Goal: Task Accomplishment & Management: Use online tool/utility

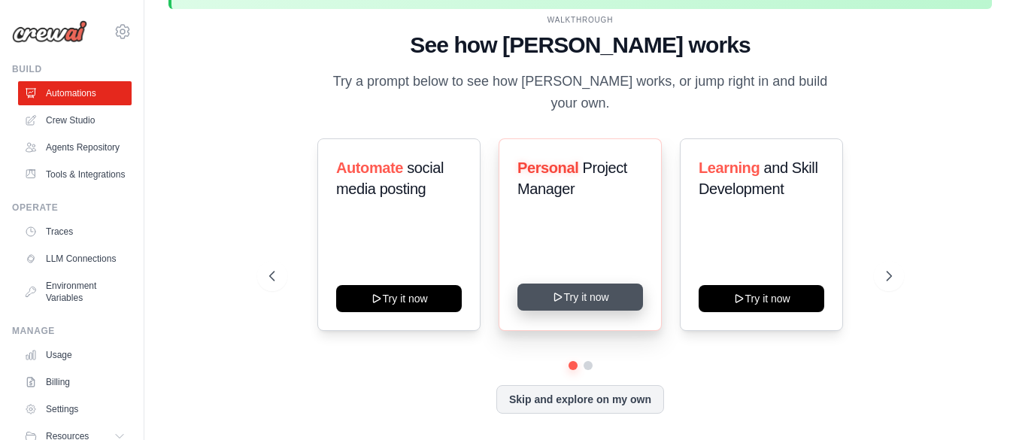
scroll to position [53, 0]
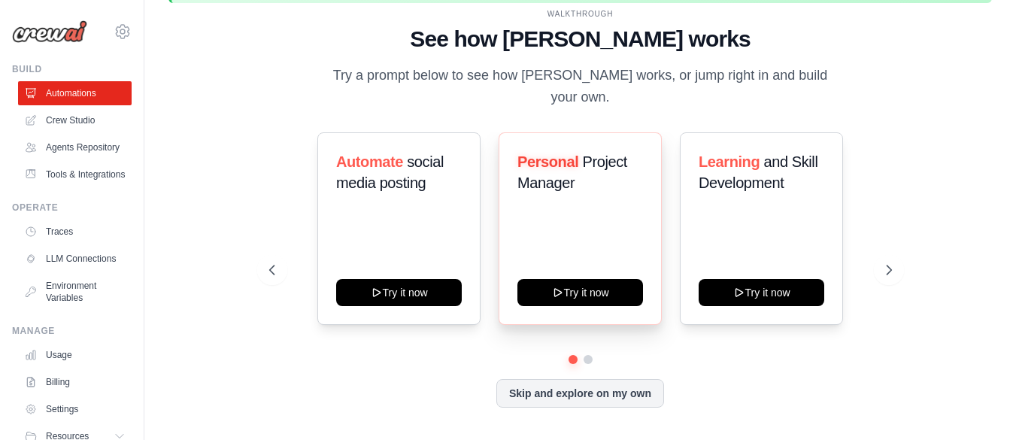
click at [579, 264] on div "Personal Project Manager Try it now" at bounding box center [580, 228] width 163 height 193
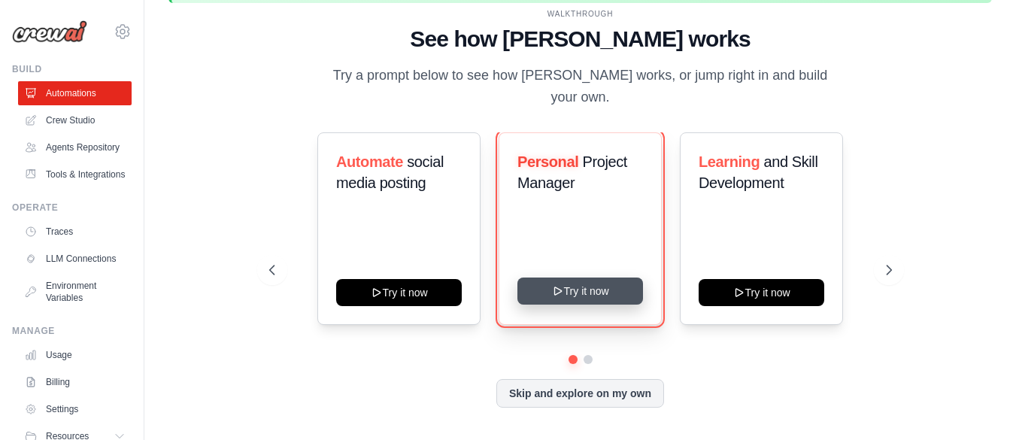
click at [574, 278] on button "Try it now" at bounding box center [581, 291] width 126 height 27
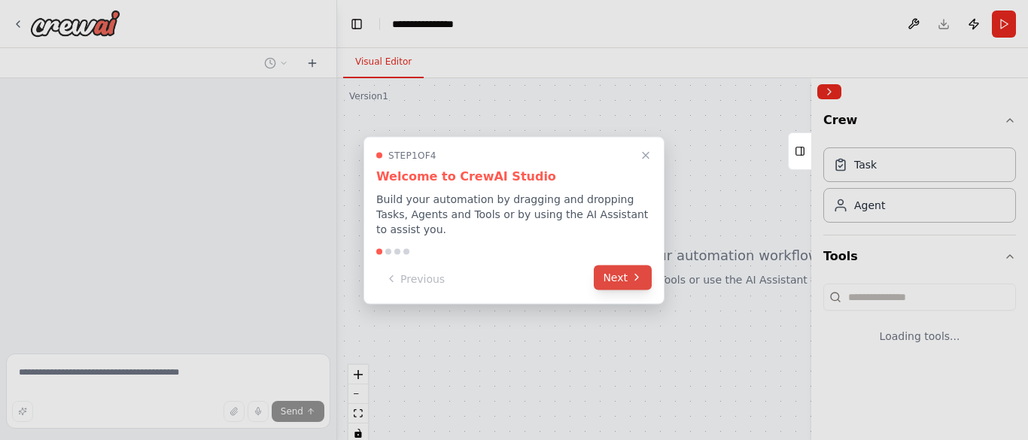
click at [615, 266] on button "Next" at bounding box center [623, 277] width 58 height 25
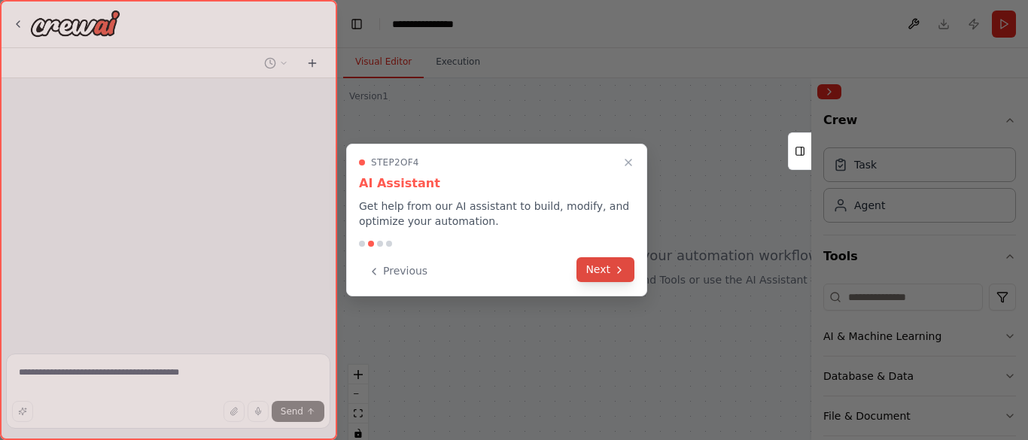
click at [594, 266] on button "Next" at bounding box center [605, 269] width 58 height 25
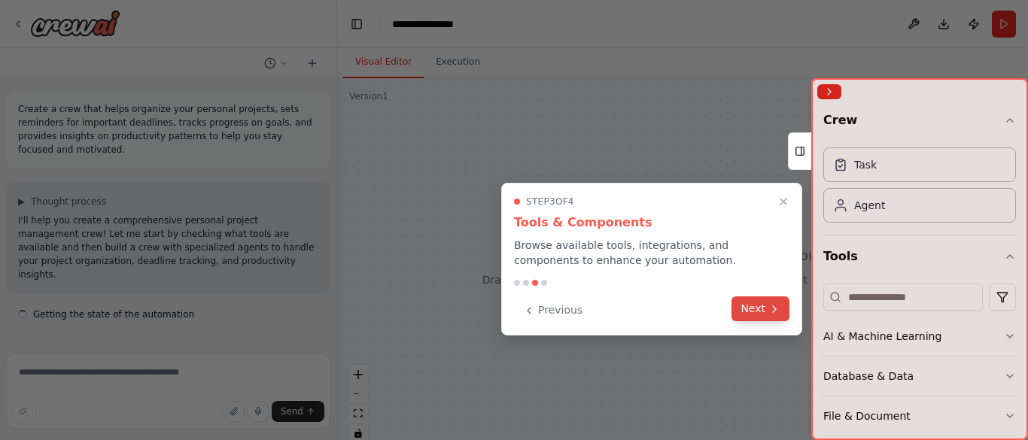
click at [761, 306] on button "Next" at bounding box center [760, 308] width 58 height 25
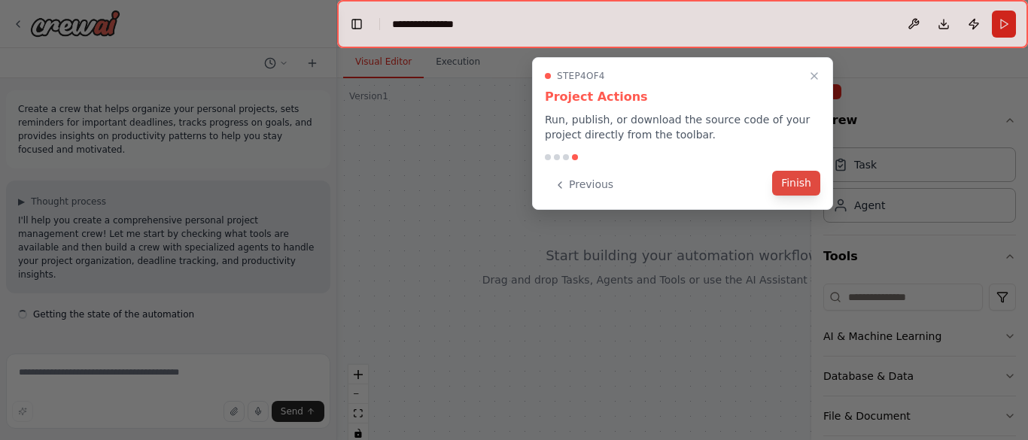
click at [797, 178] on button "Finish" at bounding box center [796, 183] width 48 height 25
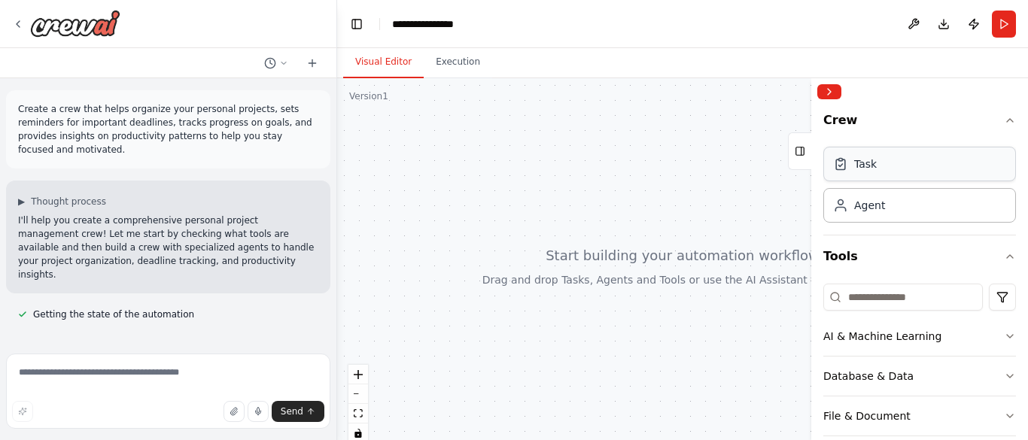
click at [914, 166] on div "Task" at bounding box center [919, 164] width 193 height 35
click at [537, 186] on div at bounding box center [682, 266] width 691 height 376
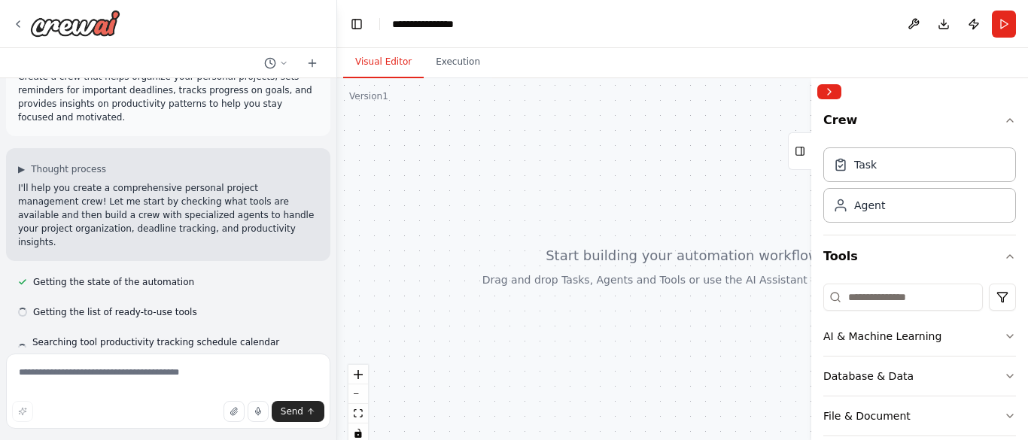
click at [430, 196] on div at bounding box center [682, 266] width 691 height 376
click at [12, 23] on icon at bounding box center [18, 24] width 12 height 12
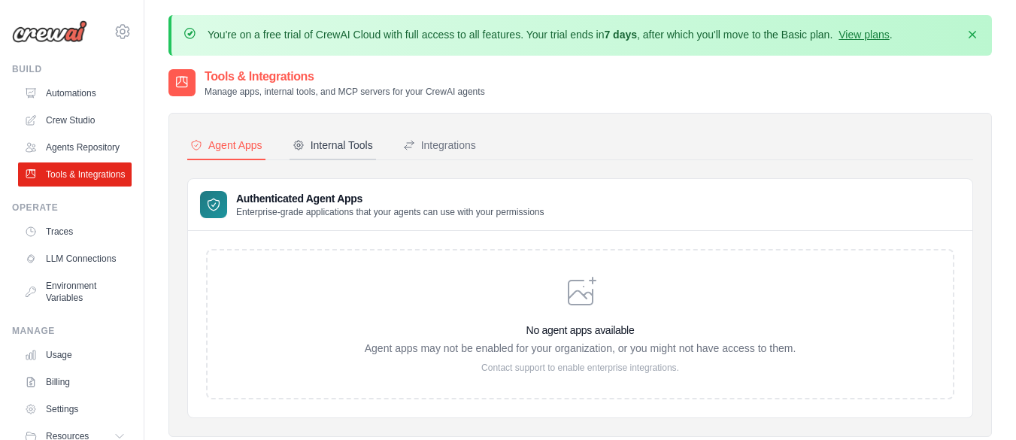
click at [328, 150] on div "Internal Tools" at bounding box center [333, 145] width 80 height 15
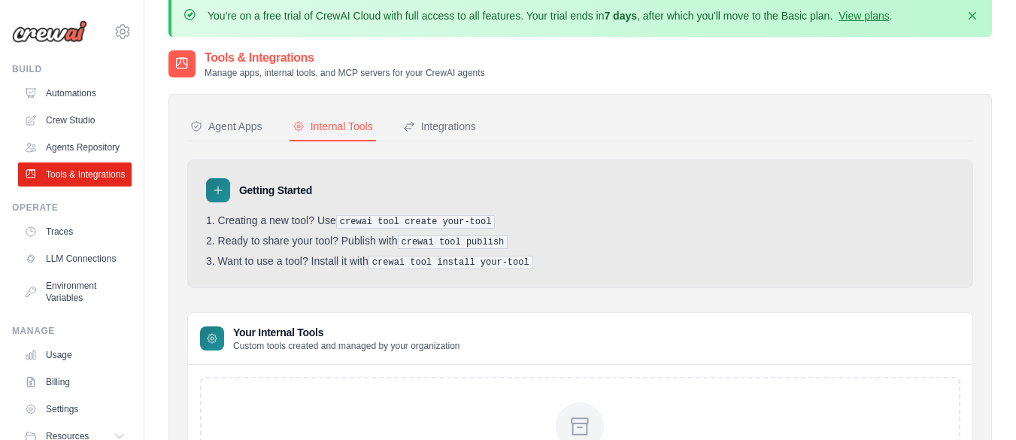
scroll to position [8, 0]
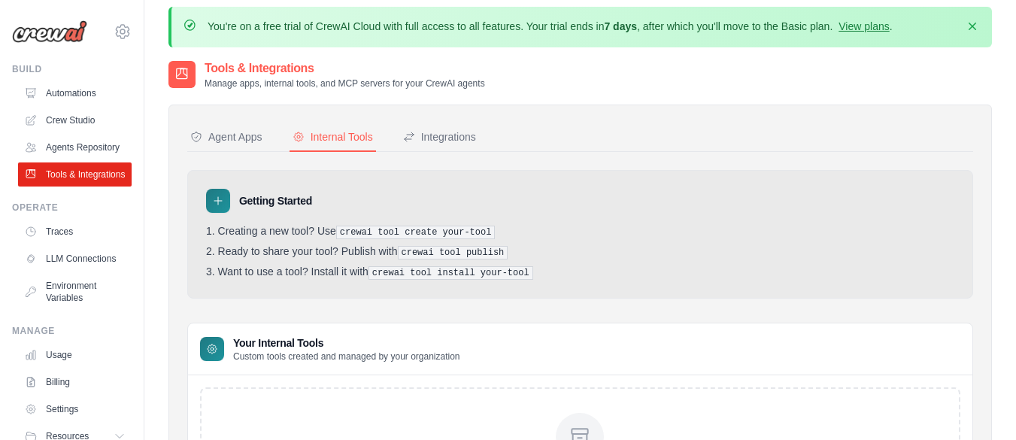
click at [265, 315] on div "Getting Started Creating a new tool? Use crewai tool create your-tool Ready to …" at bounding box center [580, 366] width 786 height 393
click at [433, 144] on button "Integrations" at bounding box center [439, 137] width 79 height 29
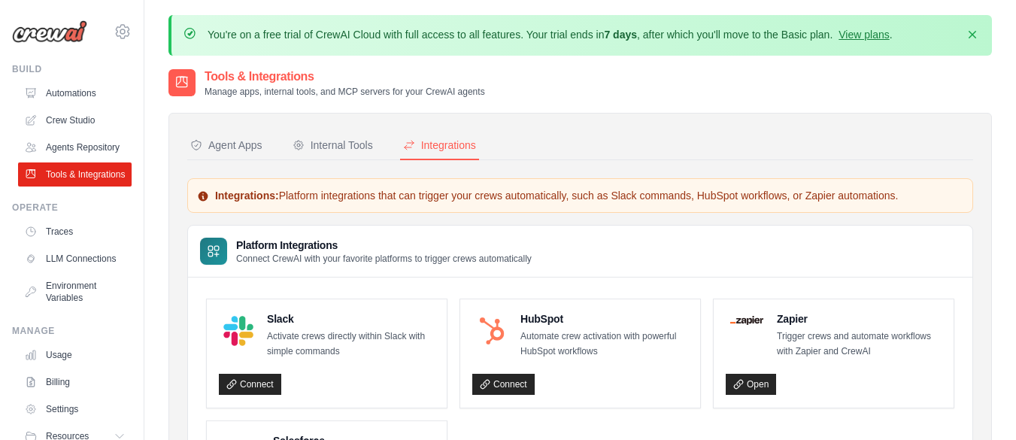
click at [352, 251] on h3 "Platform Integrations" at bounding box center [384, 245] width 296 height 15
click at [332, 223] on div "Integrations: Platform integrations that can trigger your crews automatically, …" at bounding box center [580, 364] width 786 height 372
click at [330, 133] on button "Internal Tools" at bounding box center [333, 146] width 87 height 29
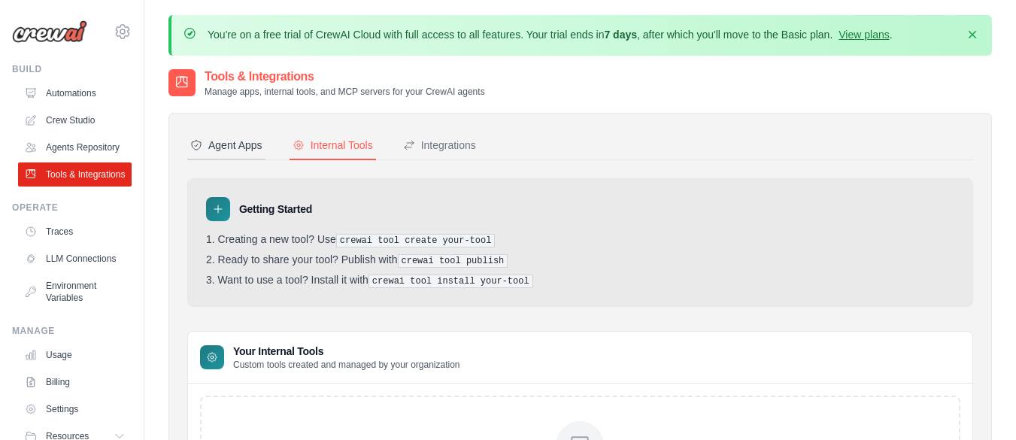
click at [233, 146] on div "Agent Apps" at bounding box center [226, 145] width 72 height 15
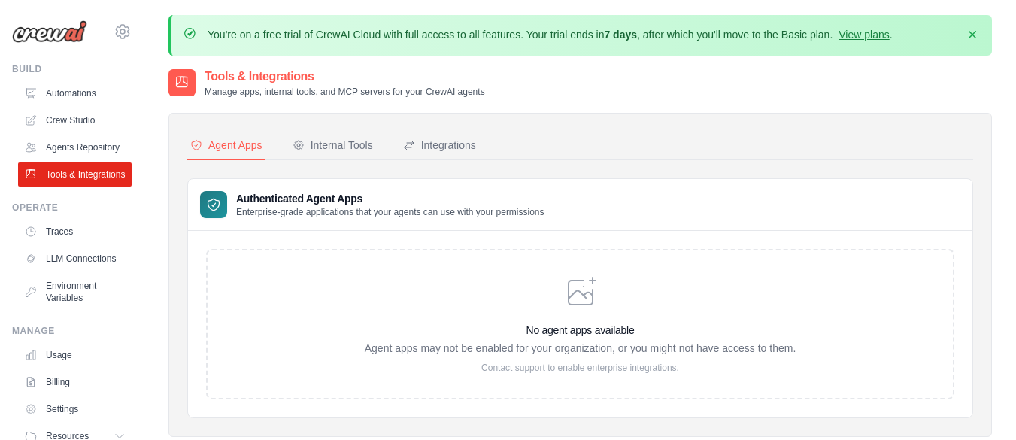
click at [275, 199] on h3 "Authenticated Agent Apps" at bounding box center [390, 198] width 308 height 15
click at [294, 185] on div "Authenticated Agent Apps Enterprise-grade applications that your agents can use…" at bounding box center [580, 205] width 785 height 52
click at [68, 134] on ul "Automations Crew Studio Agents Repository Tools & Integrations" at bounding box center [75, 133] width 114 height 105
click at [65, 153] on link "Agents Repository" at bounding box center [77, 147] width 114 height 24
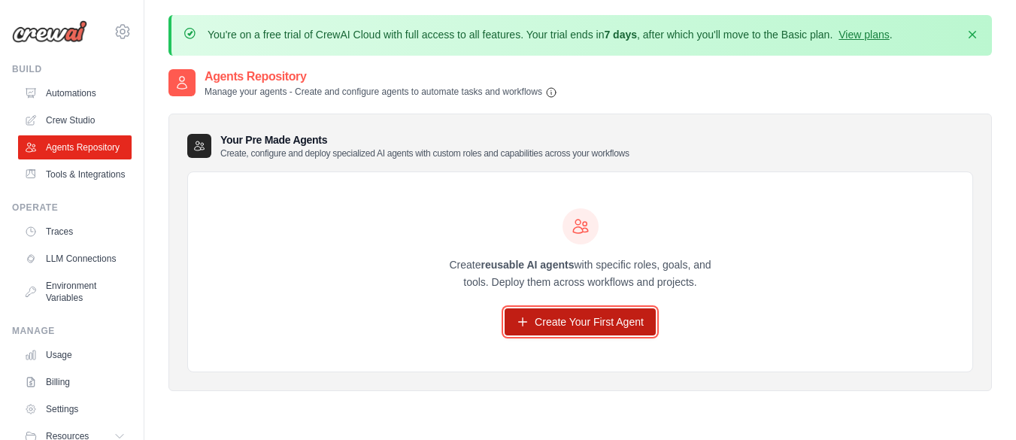
click at [592, 333] on link "Create Your First Agent" at bounding box center [580, 321] width 151 height 27
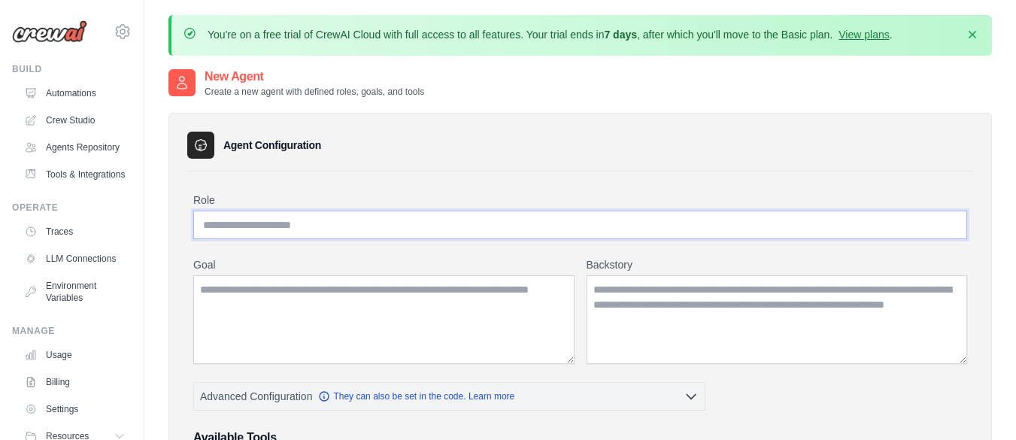
click at [343, 217] on input "Role" at bounding box center [580, 225] width 774 height 29
click at [77, 183] on link "Tools & Integrations" at bounding box center [77, 175] width 114 height 24
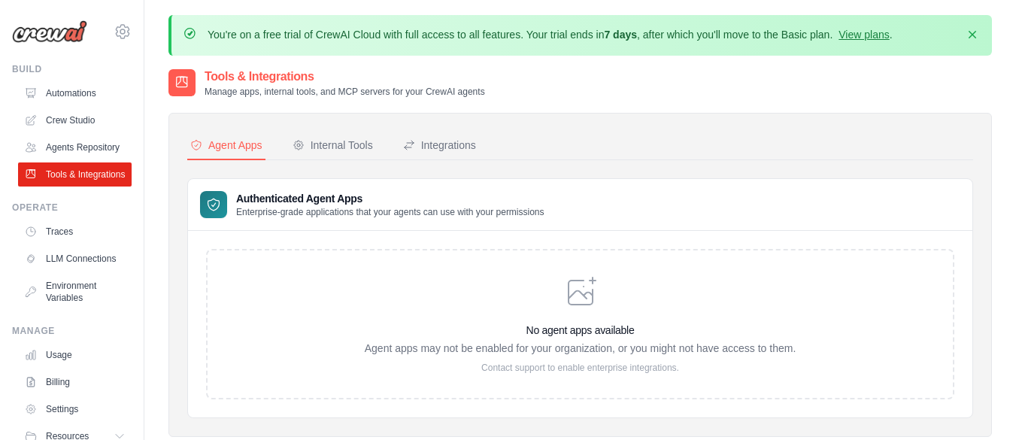
click at [535, 320] on div "No agent apps available Agent apps may not be enabled for your organization, or…" at bounding box center [581, 324] width 432 height 99
click at [53, 175] on link "Tools & Integrations" at bounding box center [77, 175] width 114 height 24
click at [74, 151] on link "Agents Repository" at bounding box center [75, 147] width 114 height 24
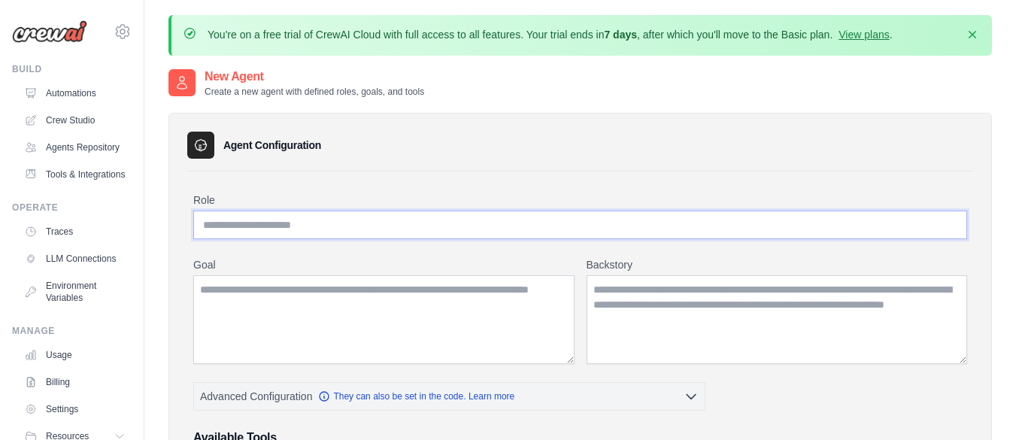
click at [281, 235] on input "Role" at bounding box center [580, 225] width 774 height 29
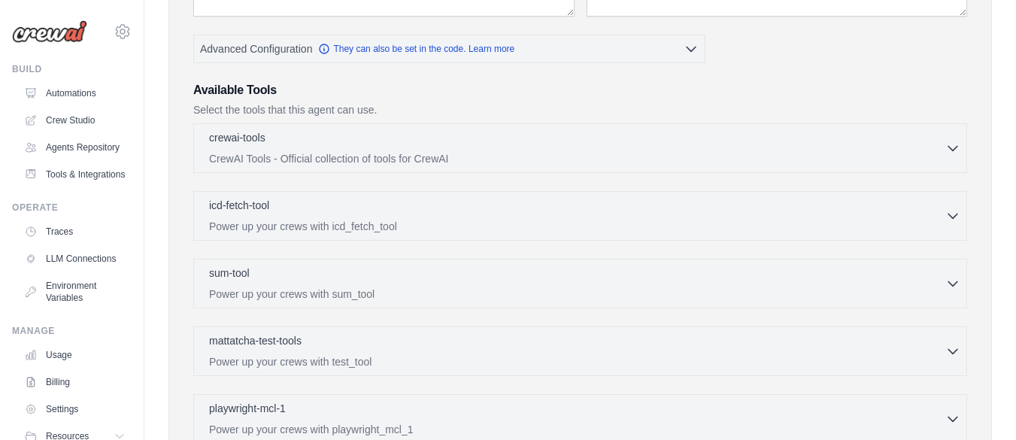
scroll to position [361, 0]
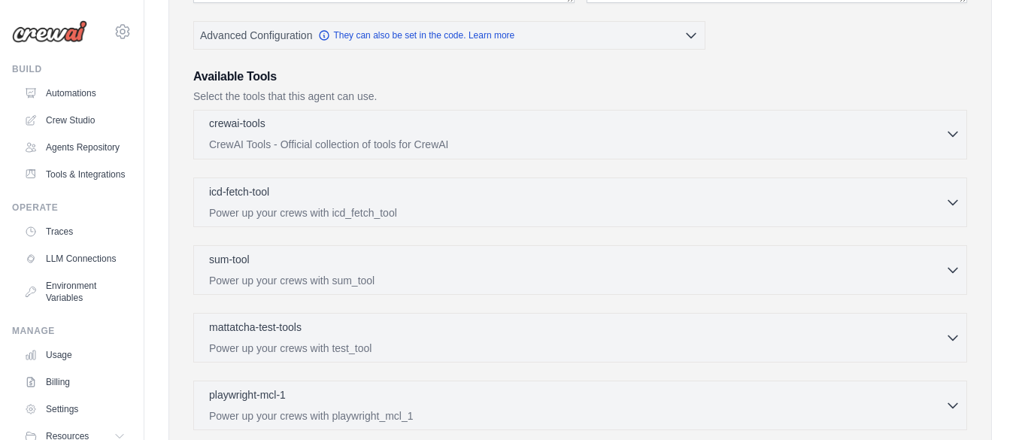
click at [724, 138] on p "CrewAI Tools - Official collection of tools for CrewAI" at bounding box center [577, 144] width 737 height 15
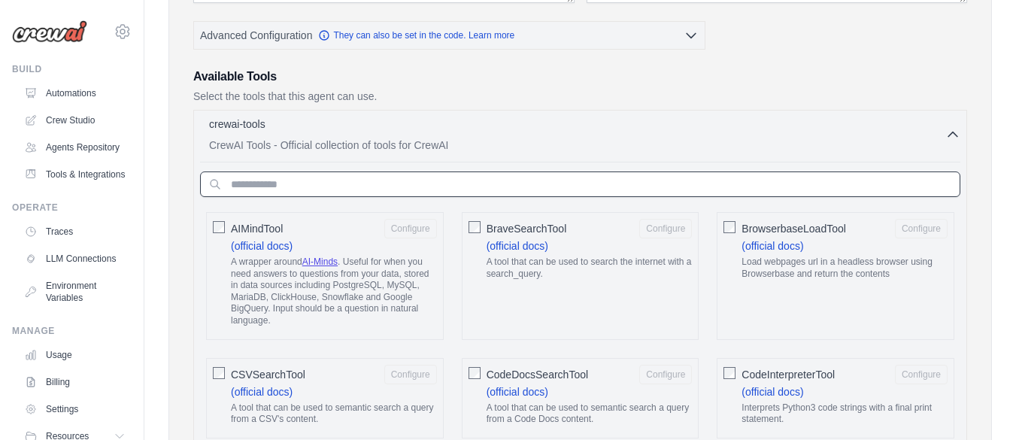
click at [451, 179] on input "text" at bounding box center [580, 185] width 761 height 26
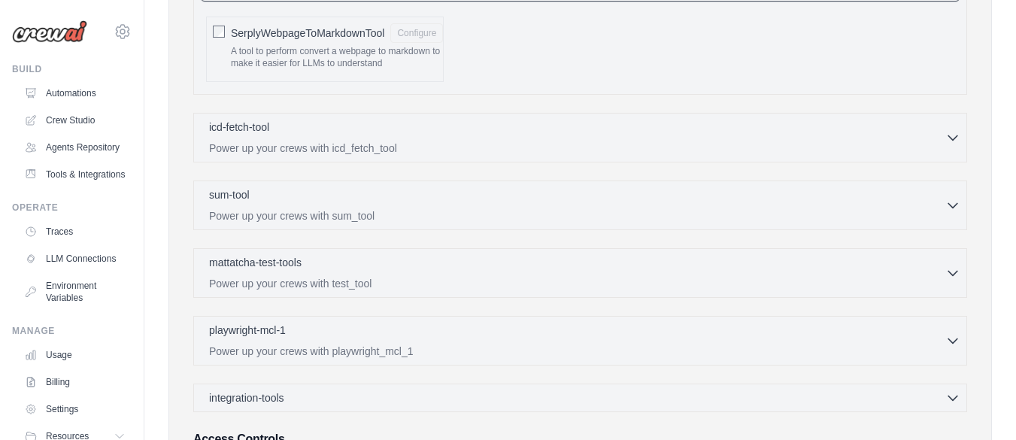
scroll to position [552, 0]
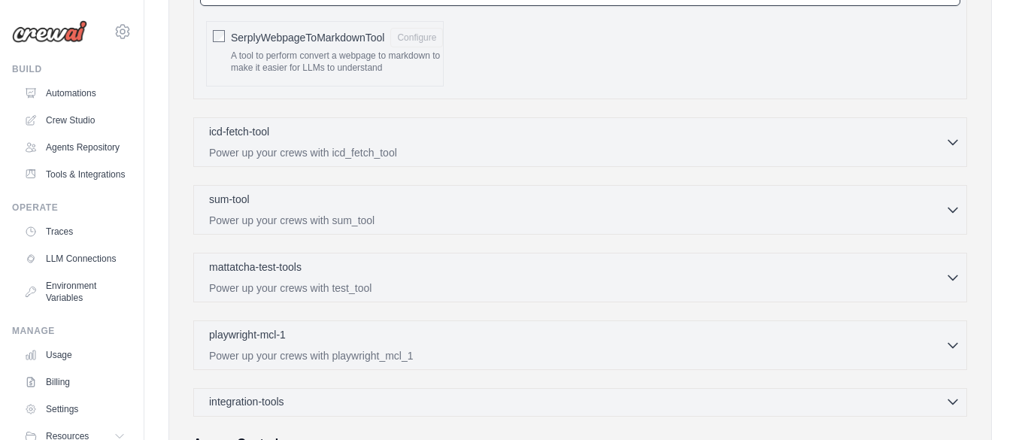
type input "*****"
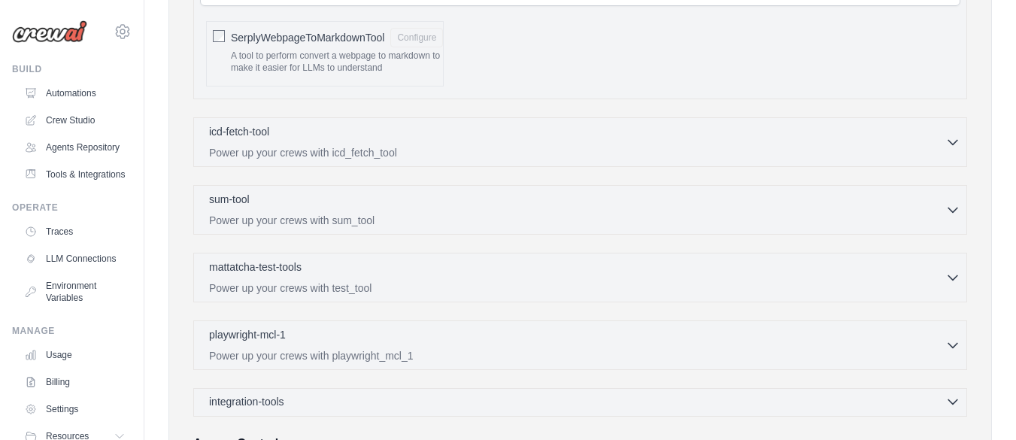
click at [269, 404] on span "integration-tools" at bounding box center [246, 401] width 75 height 15
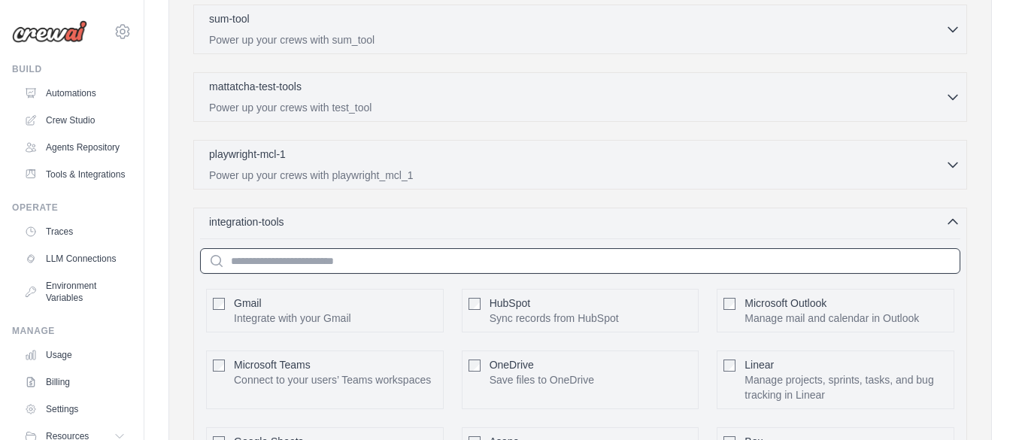
click at [354, 263] on input "text" at bounding box center [580, 261] width 761 height 26
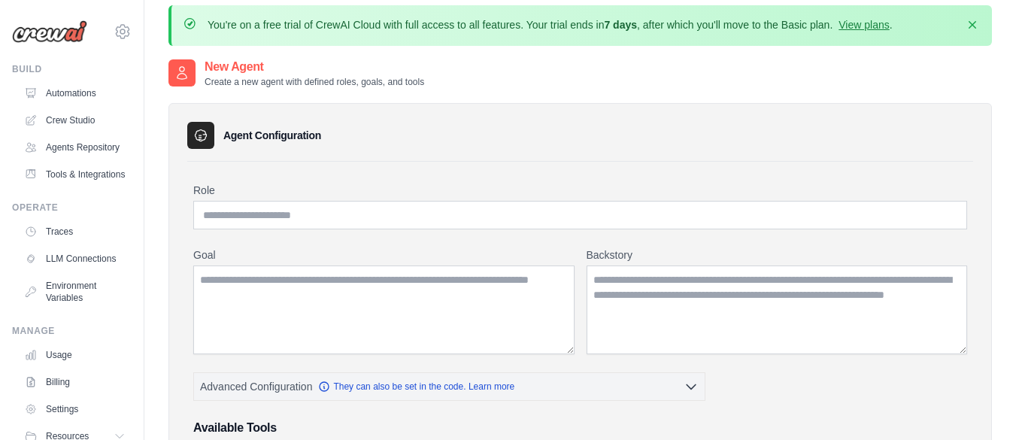
scroll to position [0, 0]
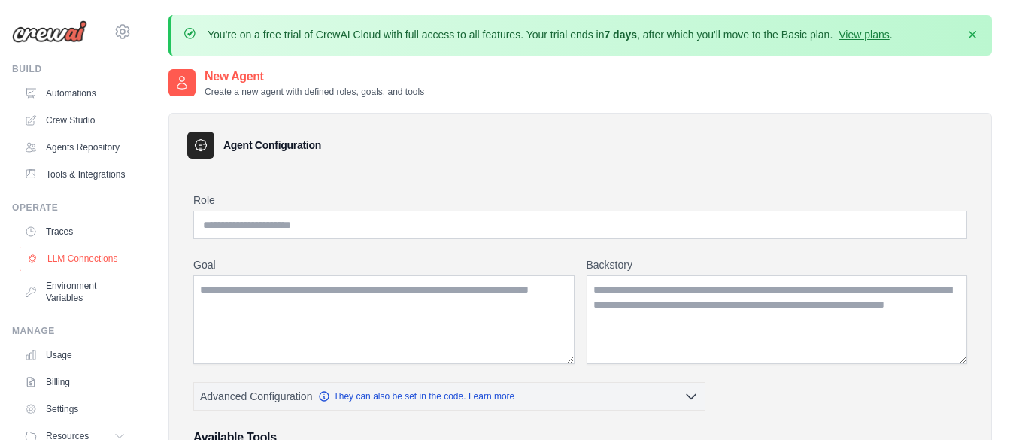
type input "**"
click at [69, 271] on link "LLM Connections" at bounding box center [77, 259] width 114 height 24
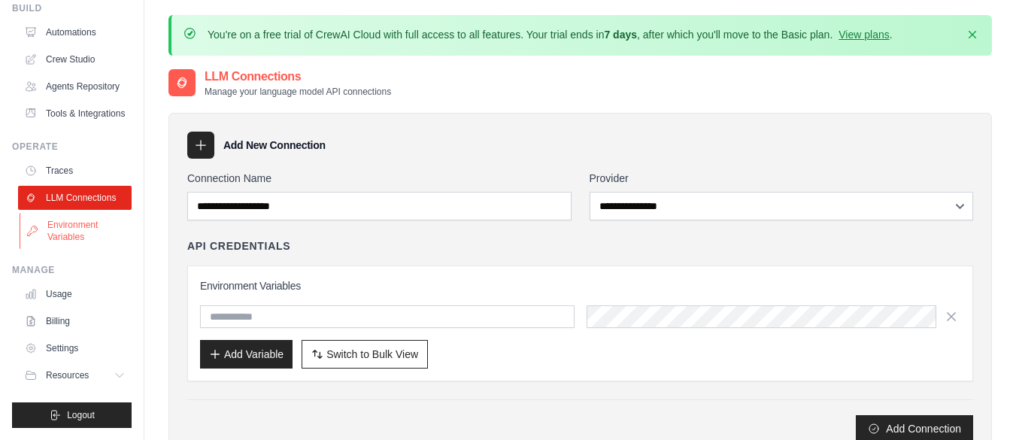
scroll to position [97, 0]
click at [91, 308] on ul "Usage Billing Settings Resources GitHub" at bounding box center [75, 334] width 114 height 105
click at [44, 323] on link "Billing" at bounding box center [77, 321] width 114 height 24
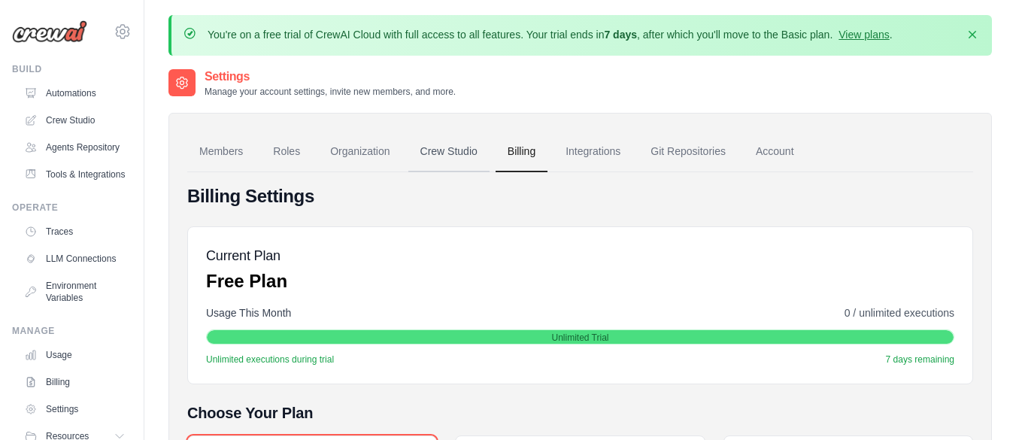
click at [454, 157] on link "Crew Studio" at bounding box center [449, 152] width 81 height 41
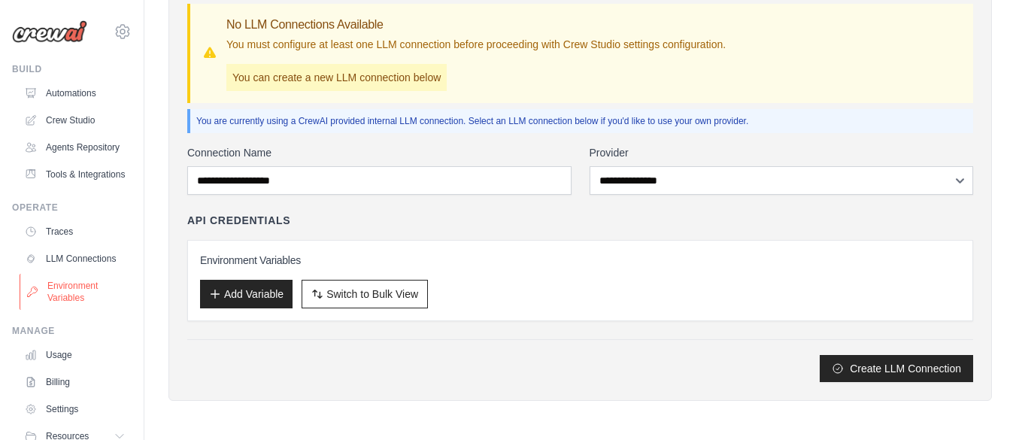
scroll to position [97, 0]
